Goal: Transaction & Acquisition: Purchase product/service

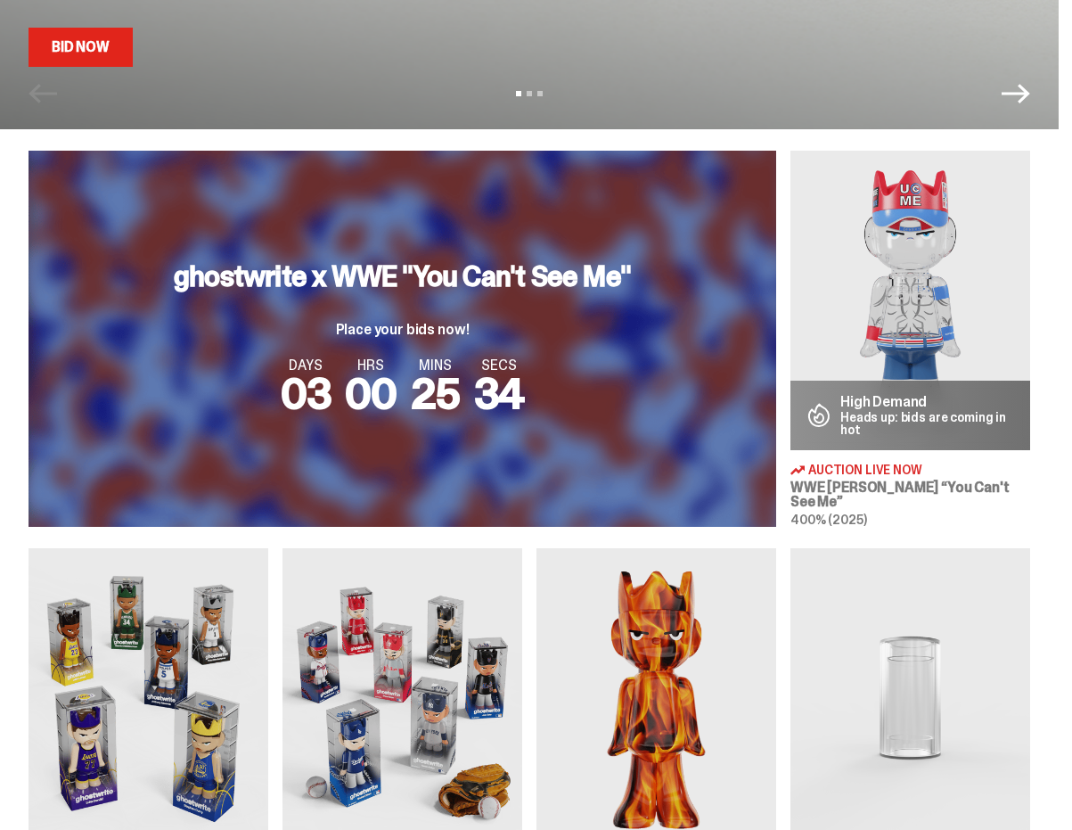
scroll to position [512, 0]
click at [970, 251] on img at bounding box center [910, 300] width 240 height 299
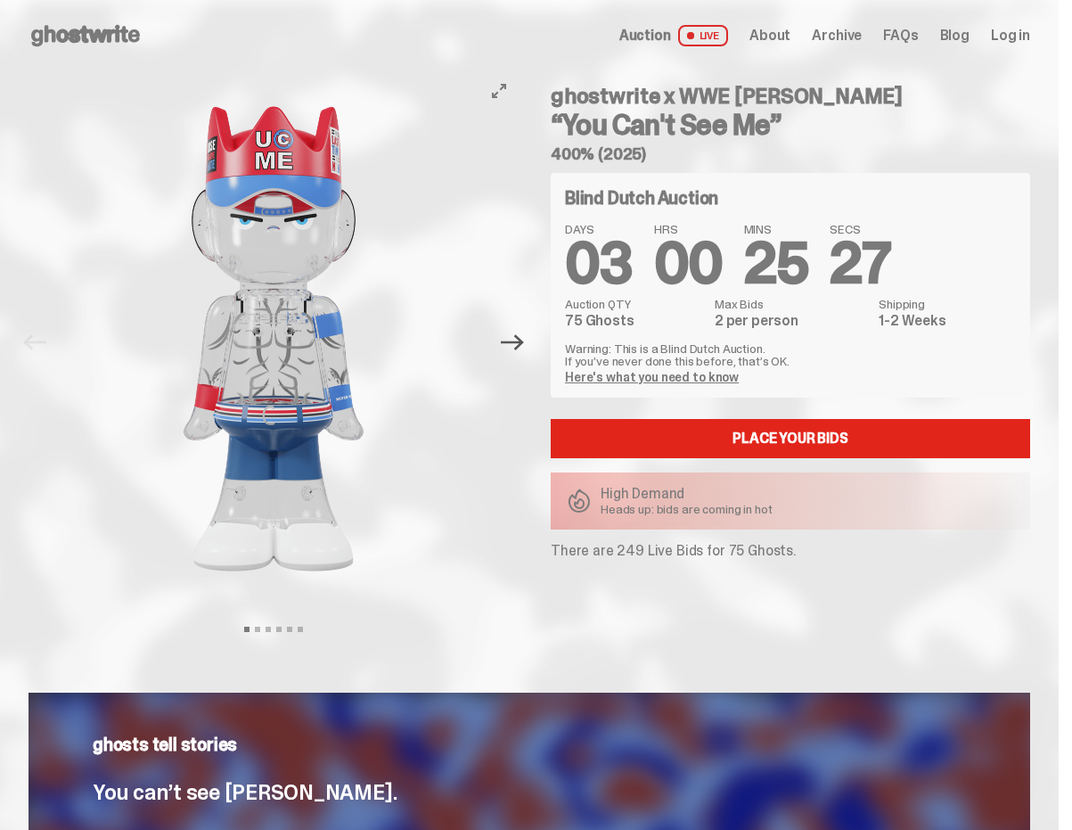
click at [524, 335] on icon "Next" at bounding box center [512, 342] width 23 height 23
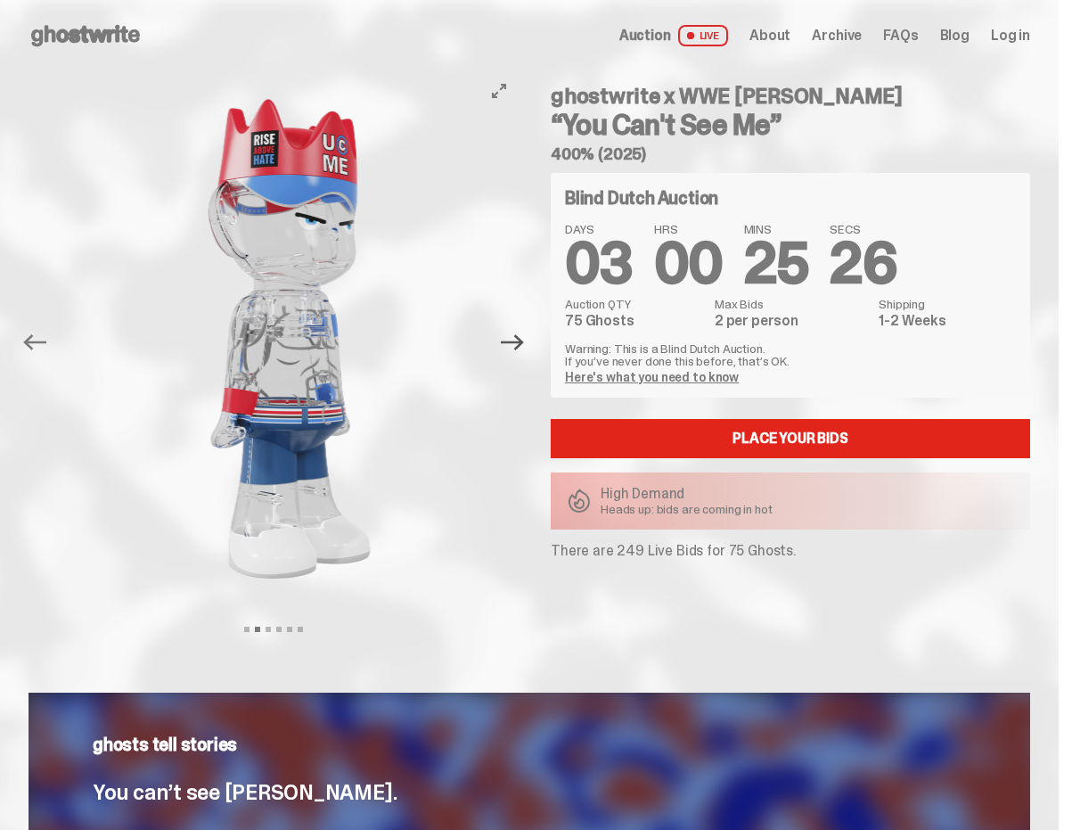
click at [524, 335] on icon "Next" at bounding box center [512, 342] width 23 height 23
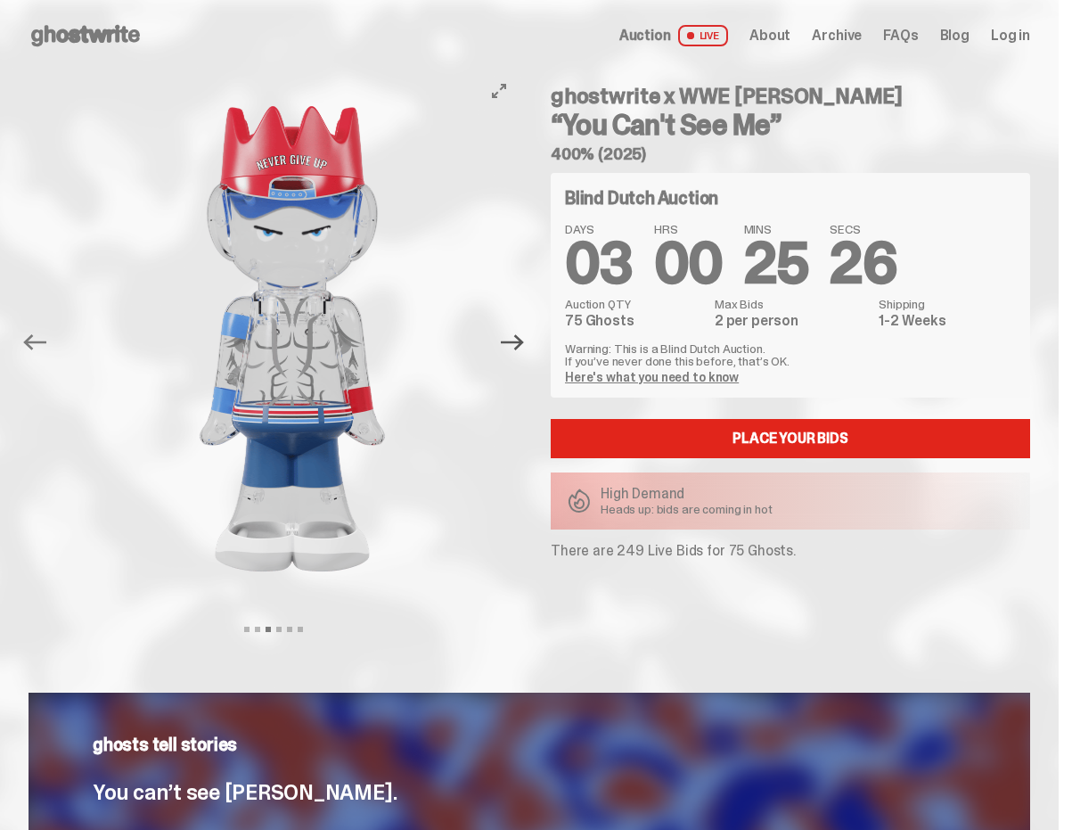
click at [524, 335] on icon "Next" at bounding box center [512, 342] width 23 height 23
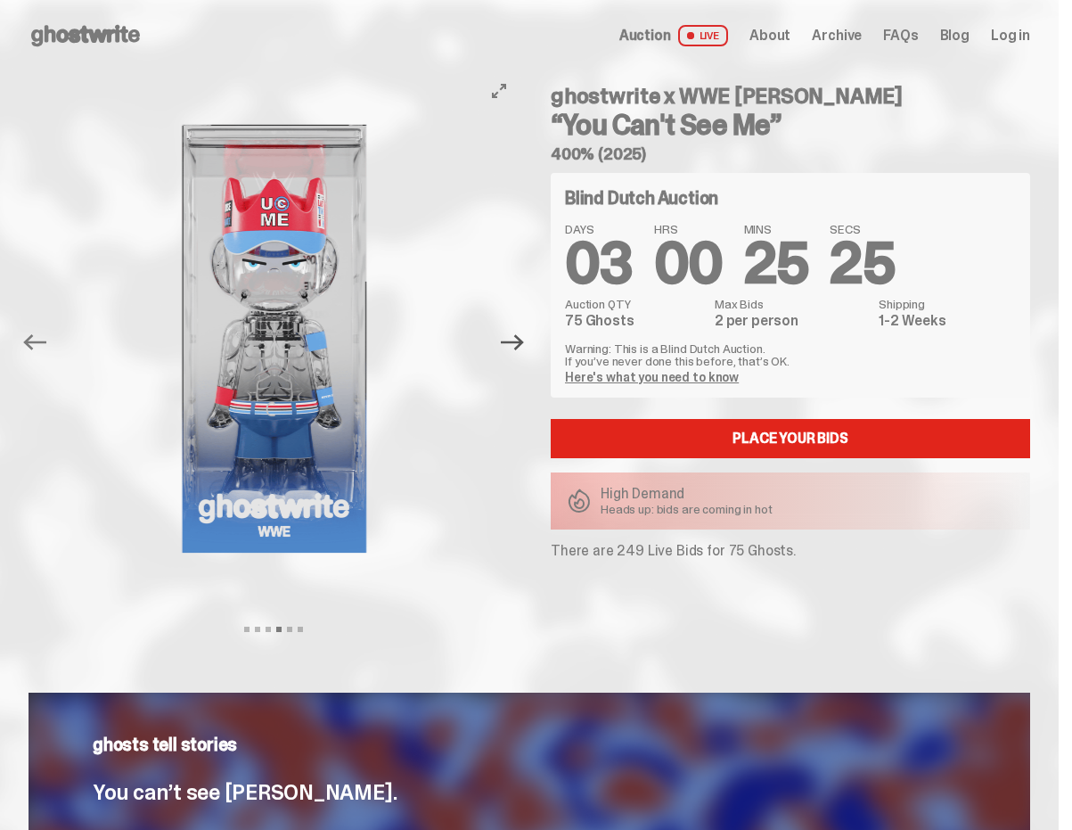
click at [524, 335] on icon "Next" at bounding box center [512, 342] width 23 height 23
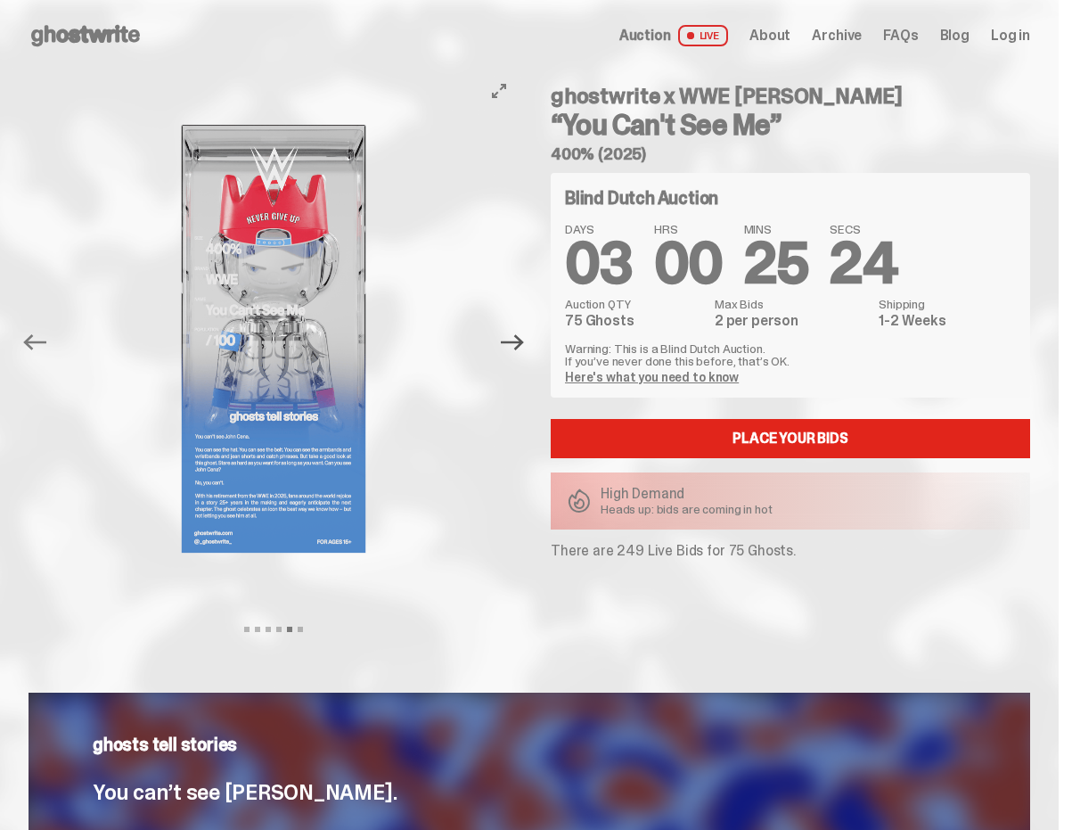
click at [524, 335] on icon "Next" at bounding box center [512, 342] width 23 height 23
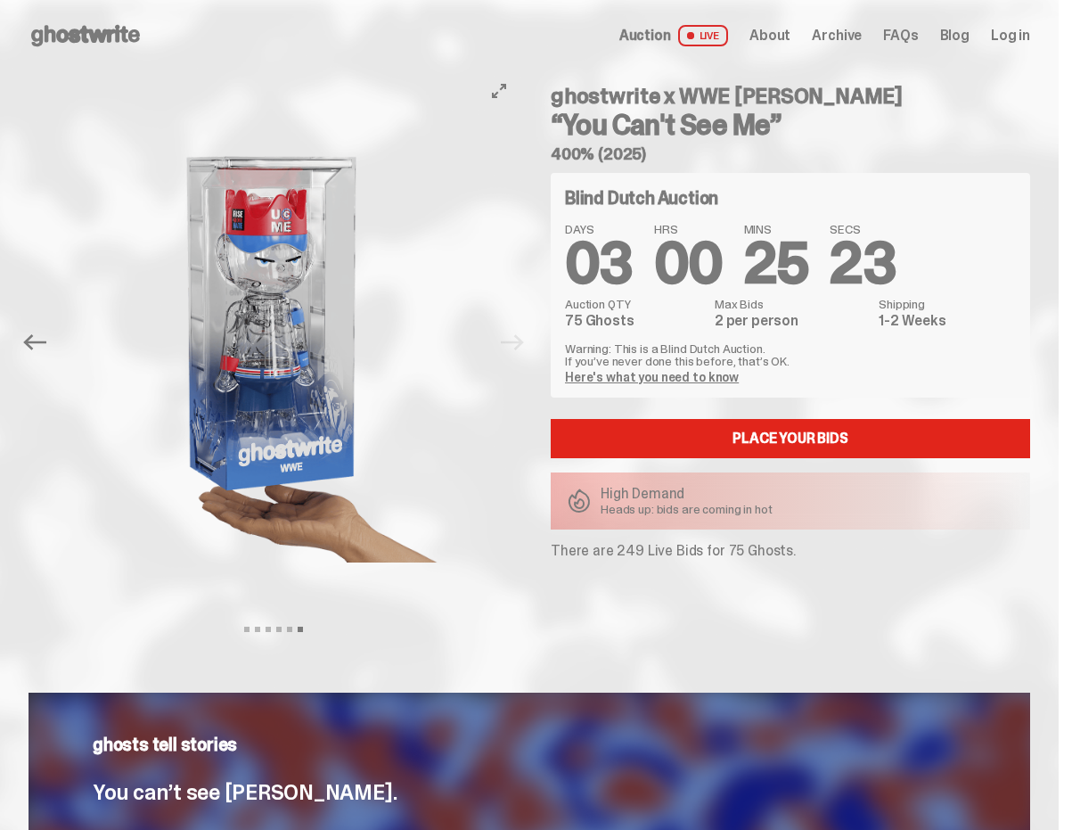
click at [529, 335] on div "Previous Next View slide 1 View slide 2 View slide 3 View slide 4 View slide 5 …" at bounding box center [279, 342] width 501 height 543
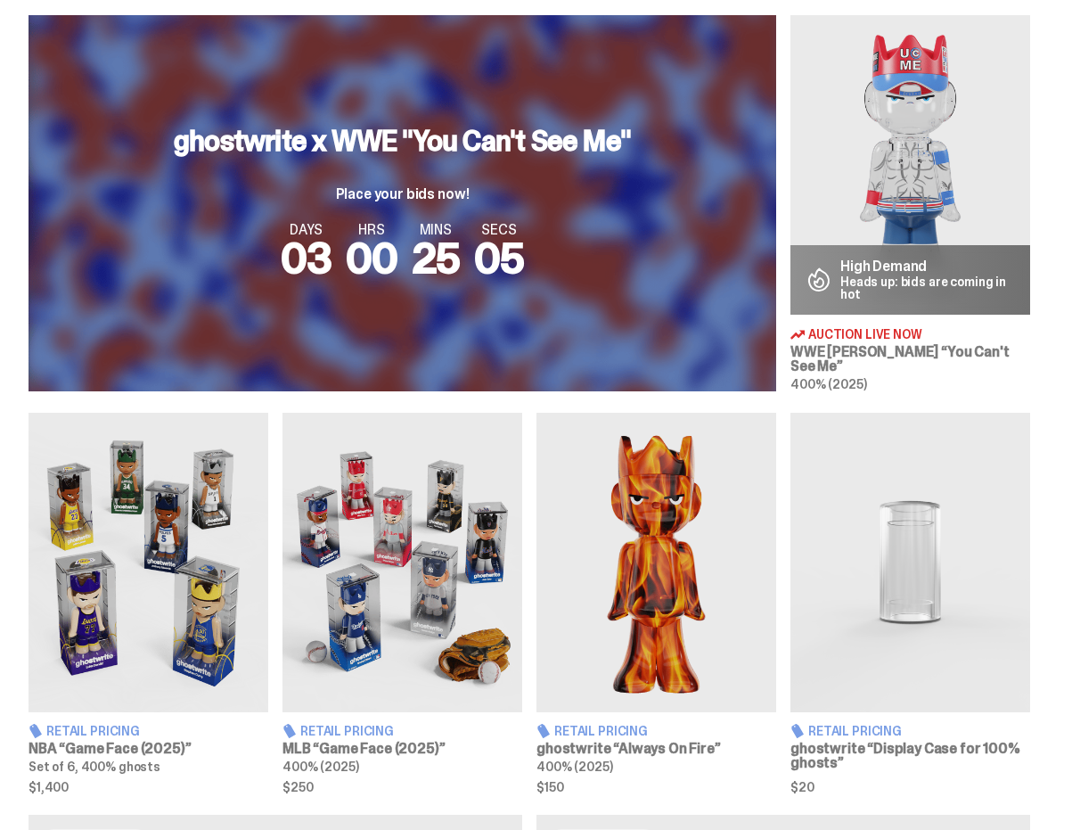
scroll to position [659, 0]
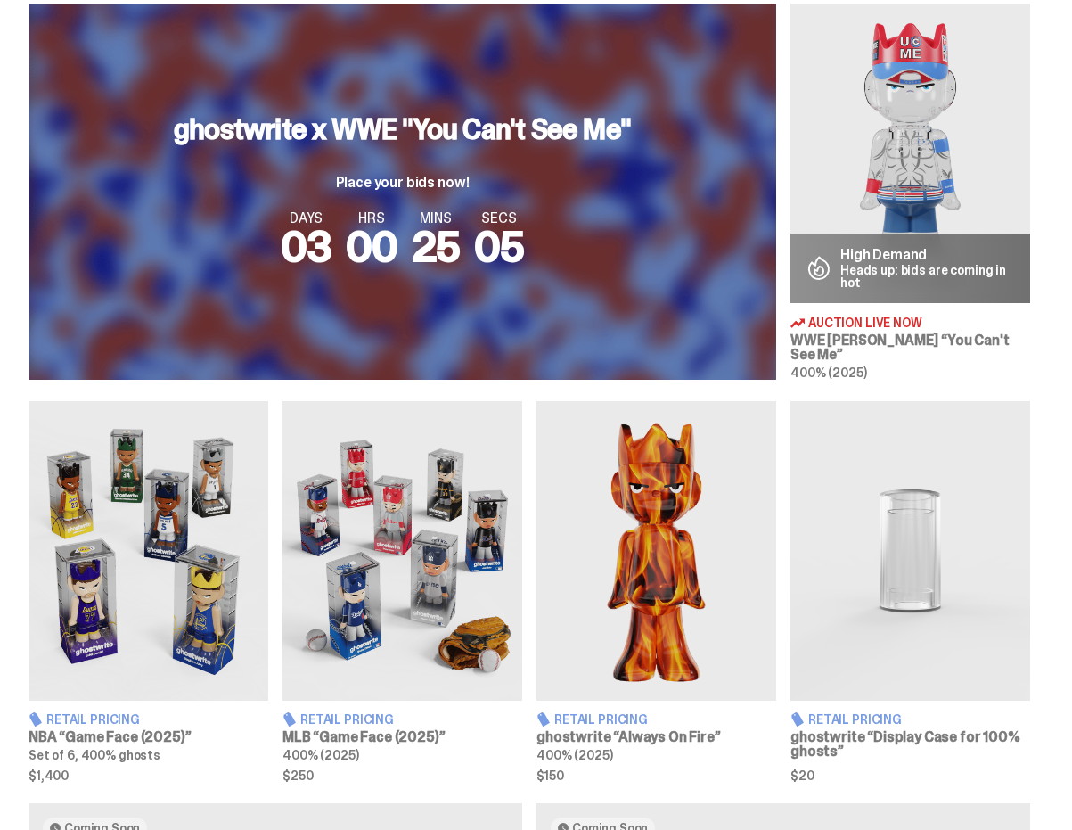
click at [653, 474] on img at bounding box center [656, 550] width 240 height 299
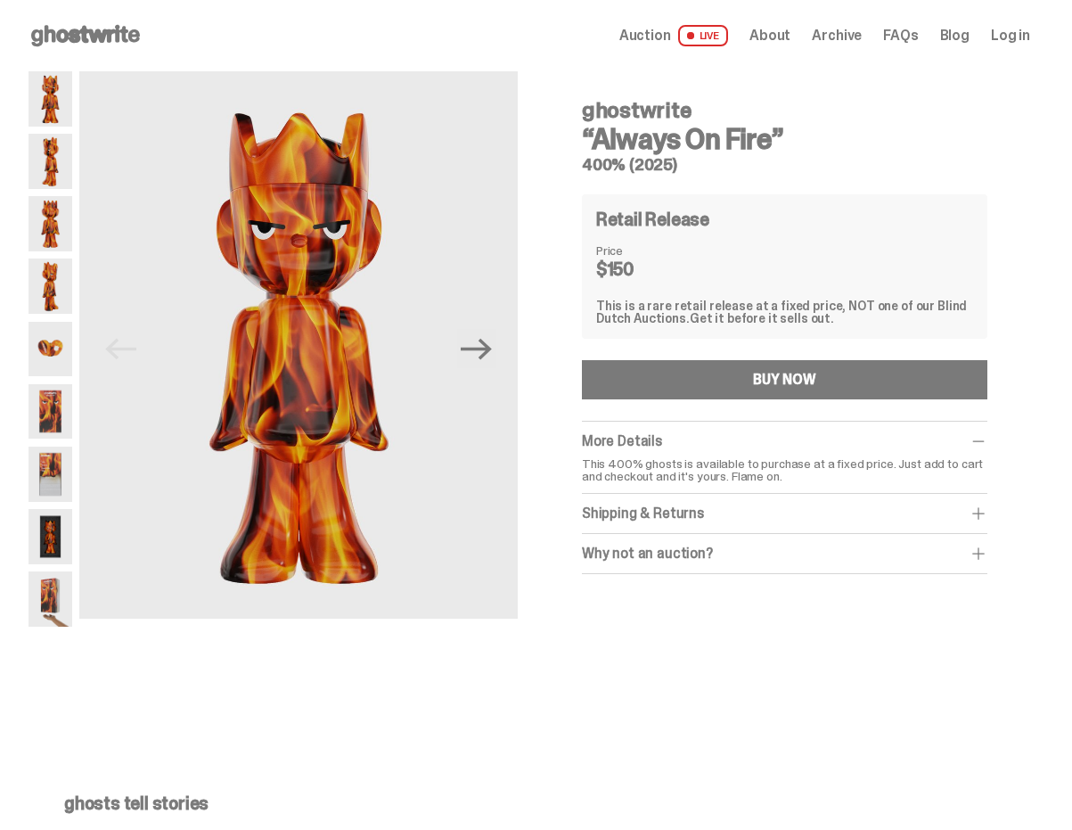
click at [818, 322] on div "This is a rare retail release at a fixed price, NOT one of our Blind Dutch Auct…" at bounding box center [784, 311] width 377 height 25
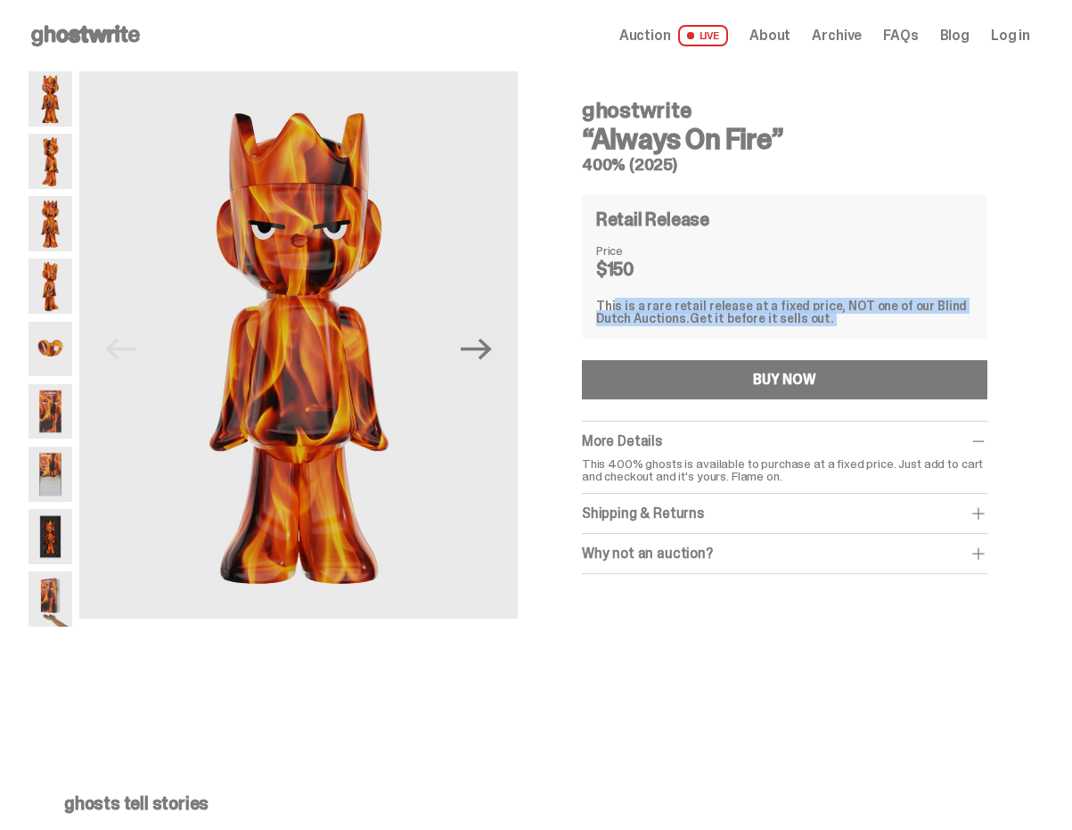
click at [815, 307] on div "This is a rare retail release at a fixed price, NOT one of our Blind Dutch Auct…" at bounding box center [784, 311] width 377 height 25
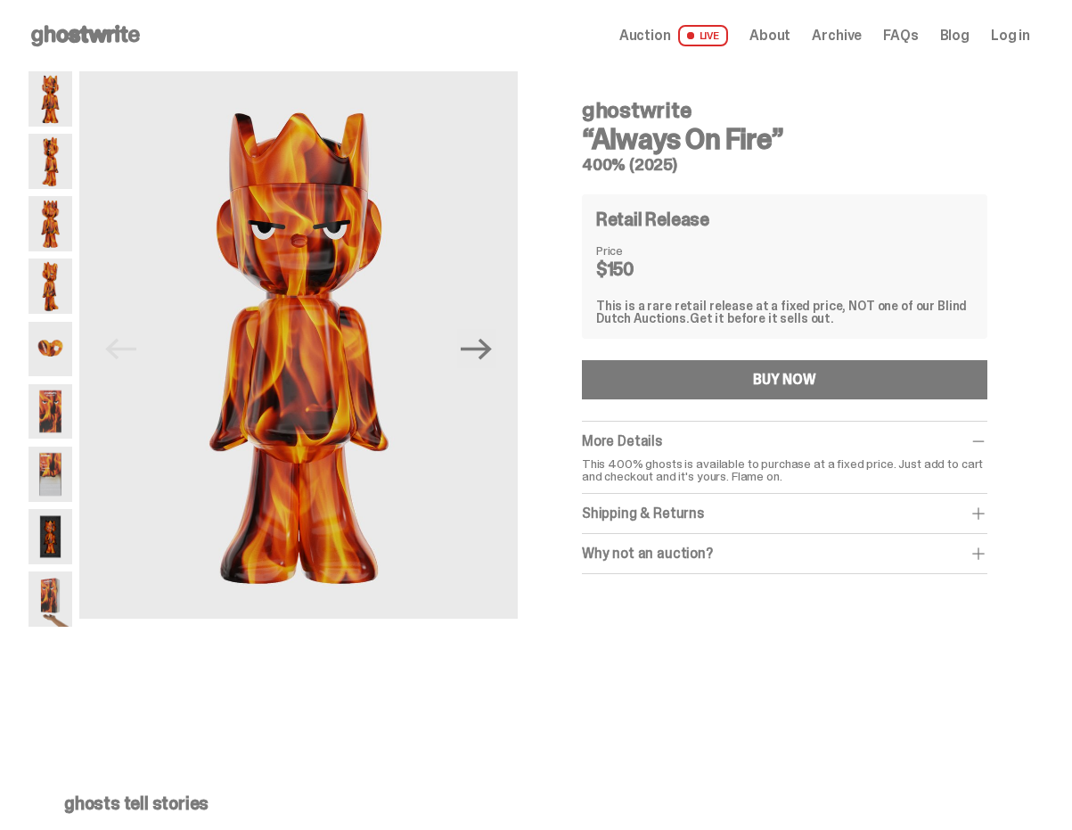
click at [815, 307] on div "This is a rare retail release at a fixed price, NOT one of our Blind Dutch Auct…" at bounding box center [784, 311] width 377 height 25
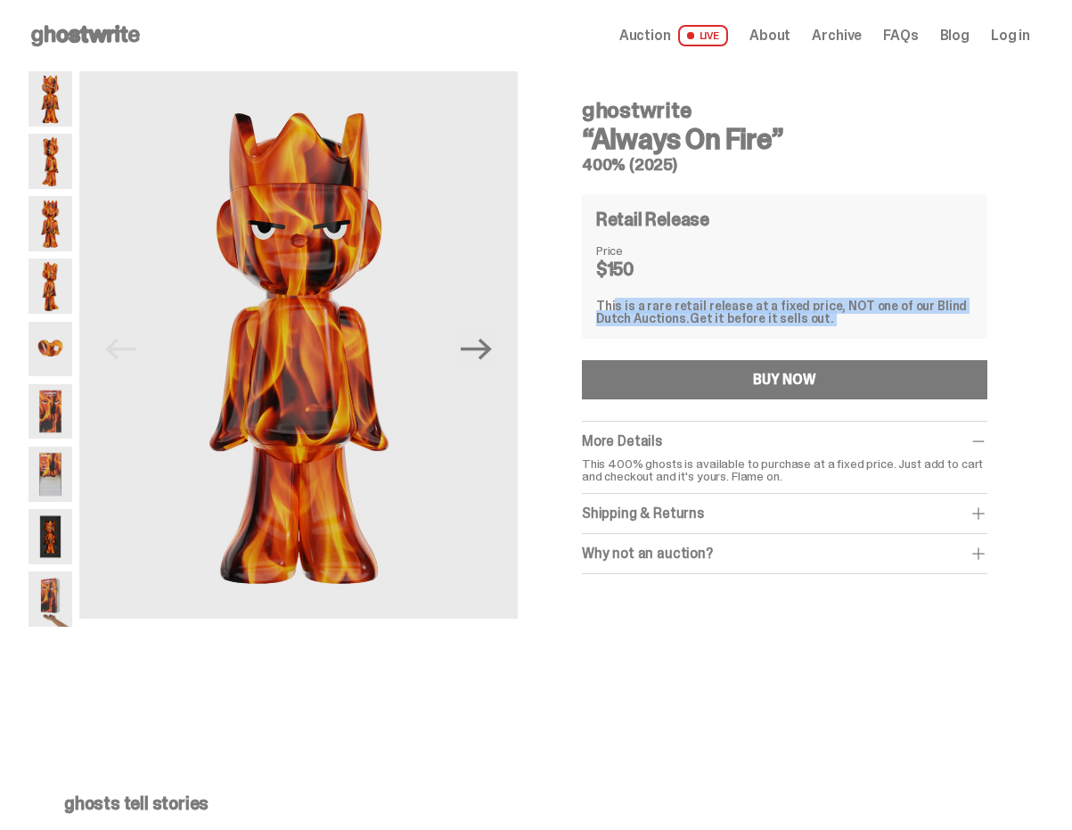
click at [815, 307] on div "This is a rare retail release at a fixed price, NOT one of our Blind Dutch Auct…" at bounding box center [784, 311] width 377 height 25
click at [770, 322] on span "Get it before it sells out." at bounding box center [762, 318] width 144 height 16
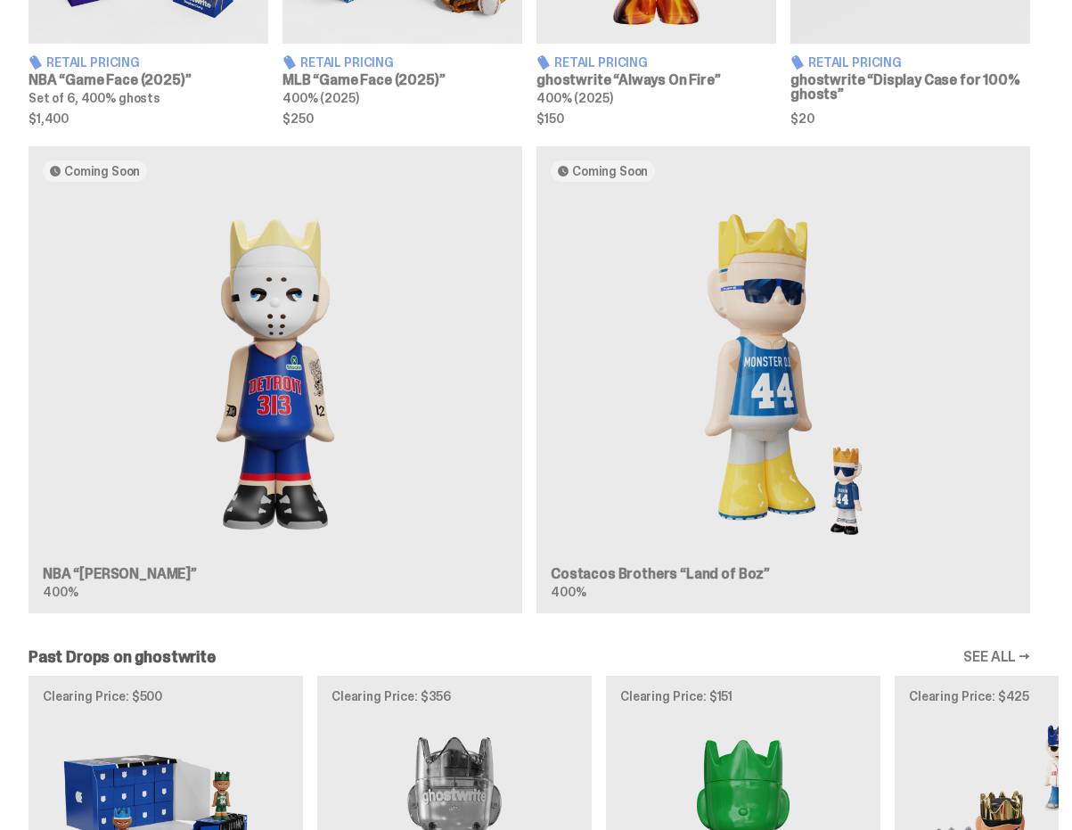
scroll to position [1418, 0]
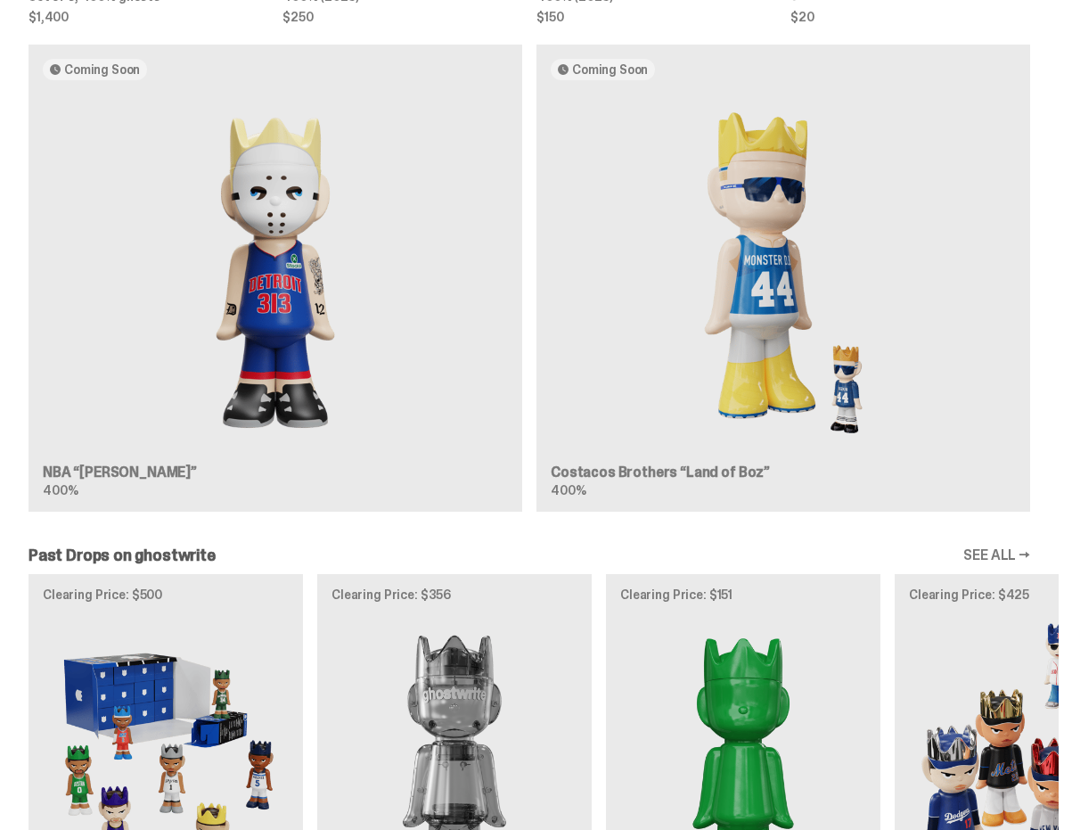
click at [273, 239] on img at bounding box center [275, 272] width 465 height 356
click at [281, 146] on img at bounding box center [275, 272] width 465 height 356
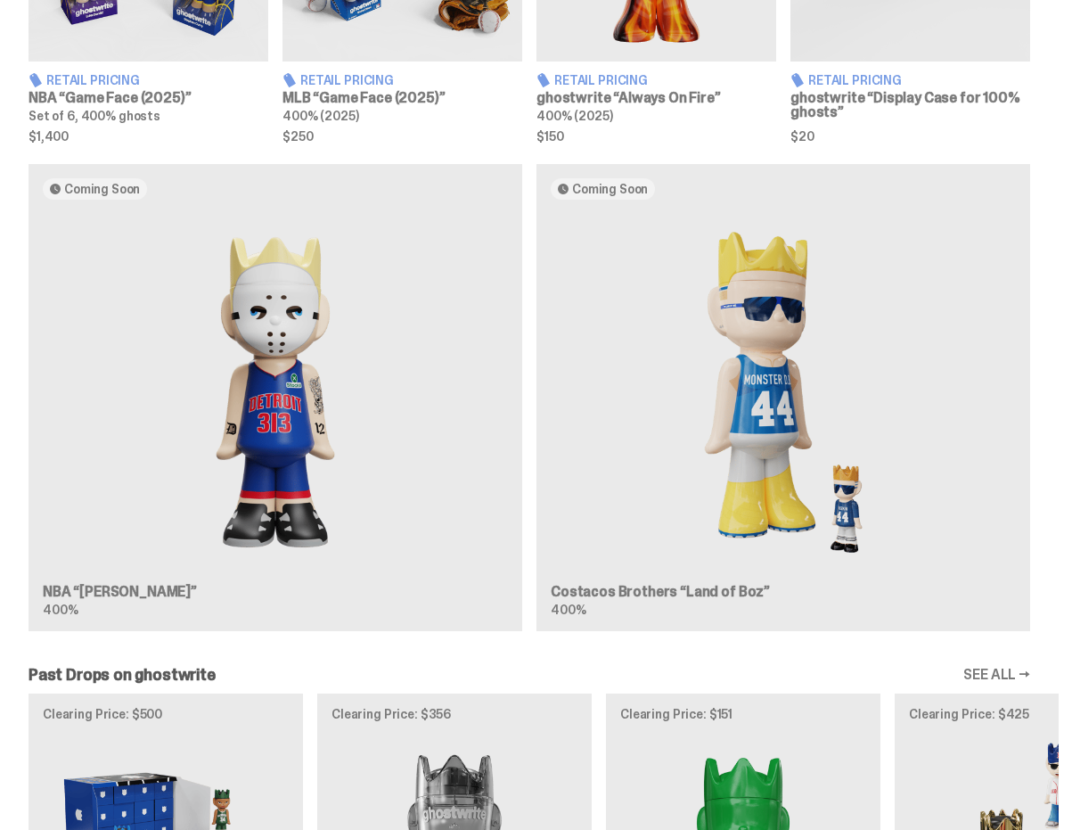
scroll to position [1147, 0]
